Goal: Task Accomplishment & Management: Use online tool/utility

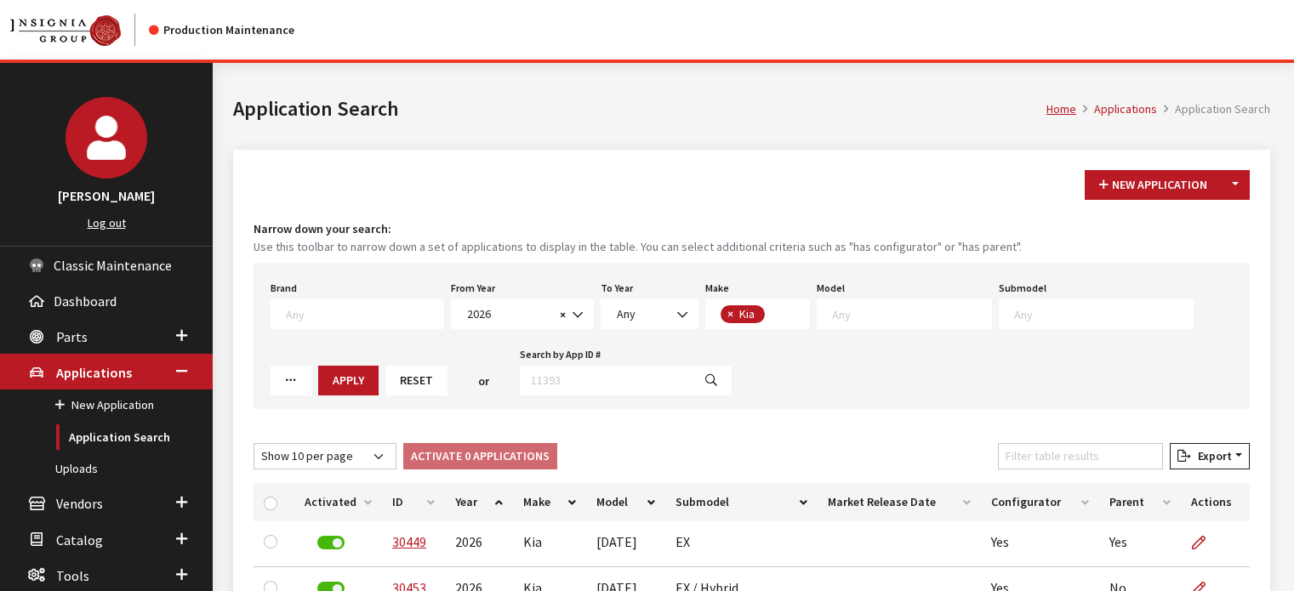
select select "2026"
select select "31"
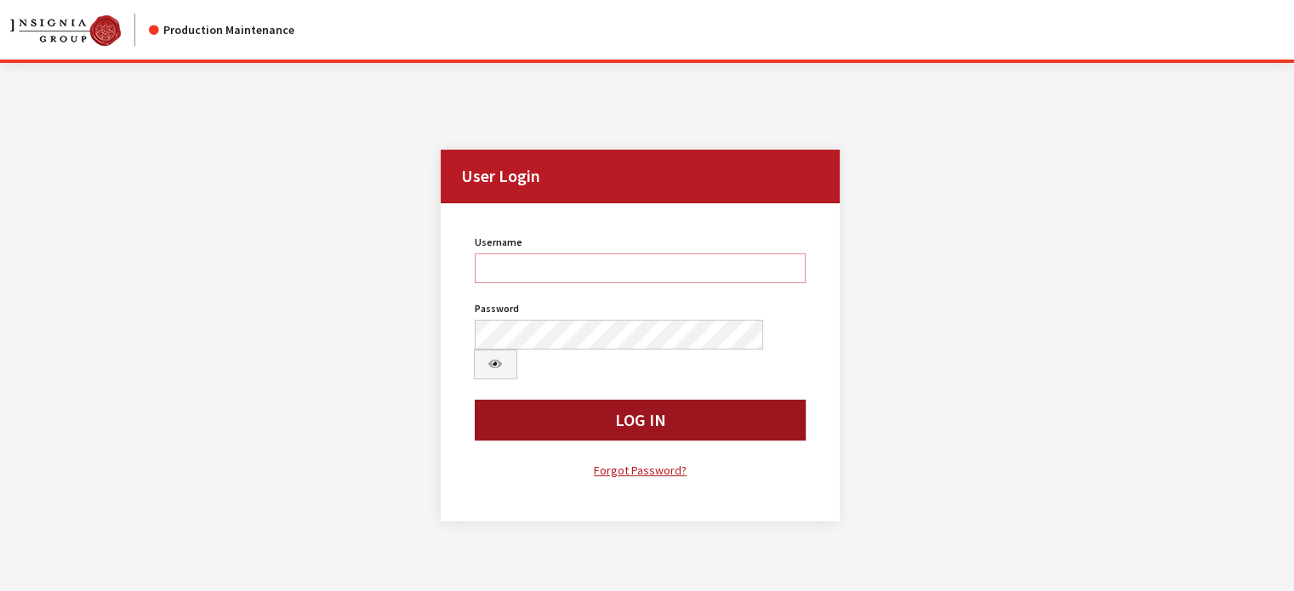
type input "kdart"
click at [673, 400] on button "Log In" at bounding box center [641, 420] width 332 height 41
